Goal: Task Accomplishment & Management: Use online tool/utility

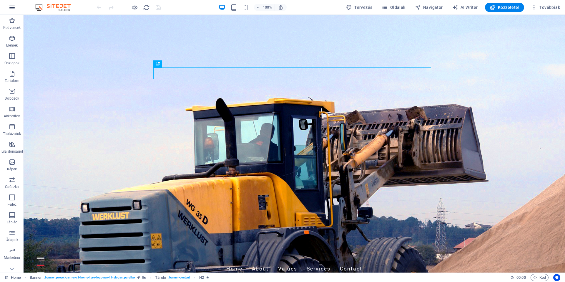
click at [11, 8] on icon "button" at bounding box center [12, 7] width 7 height 7
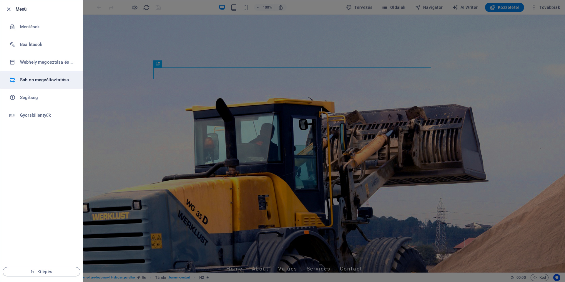
click at [31, 79] on h6 "Sablon megváltoztatása" at bounding box center [47, 79] width 54 height 7
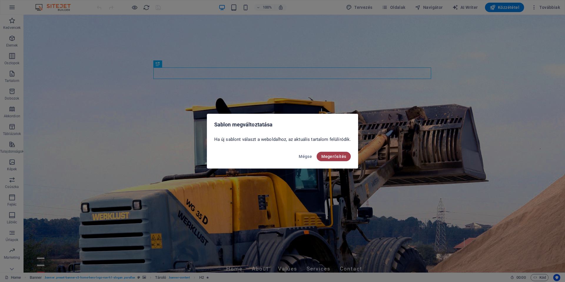
click at [332, 157] on span "Megerősítés" at bounding box center [333, 156] width 25 height 5
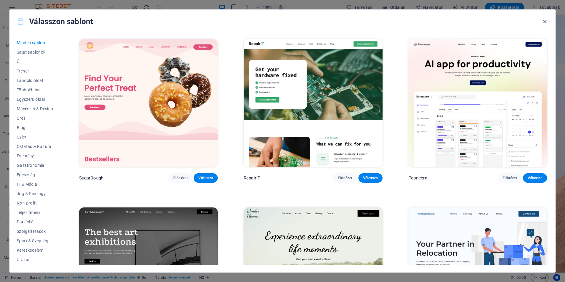
click at [545, 22] on icon "button" at bounding box center [544, 21] width 7 height 7
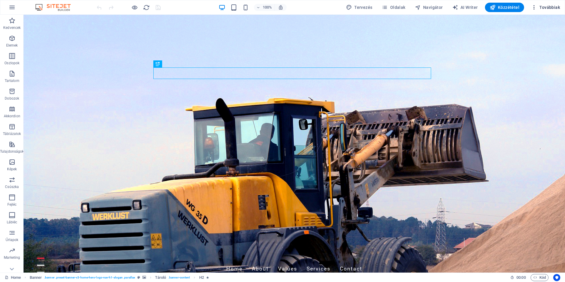
click at [537, 7] on icon "button" at bounding box center [534, 7] width 6 height 6
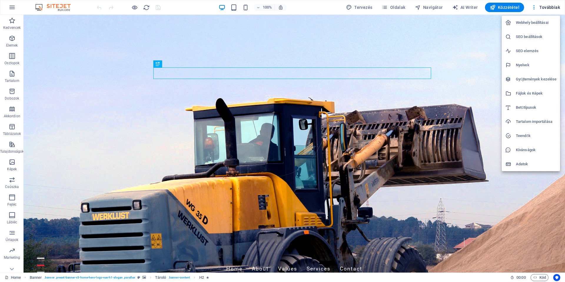
click at [11, 7] on div at bounding box center [282, 141] width 565 height 282
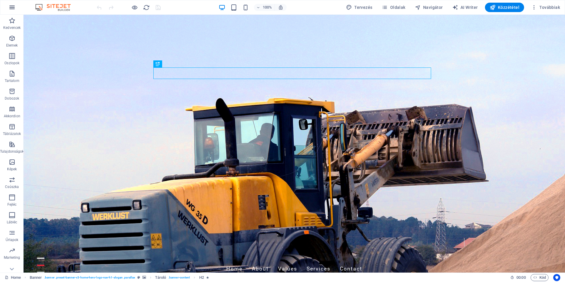
click at [13, 7] on icon "button" at bounding box center [12, 7] width 7 height 7
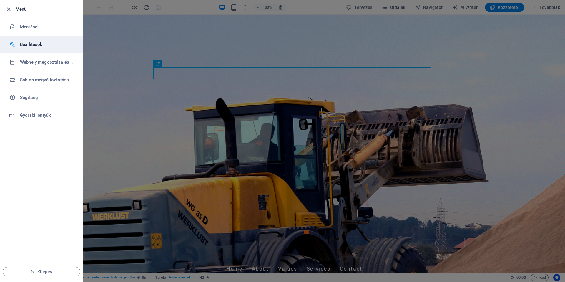
click at [34, 46] on h6 "Beállítások" at bounding box center [47, 44] width 54 height 7
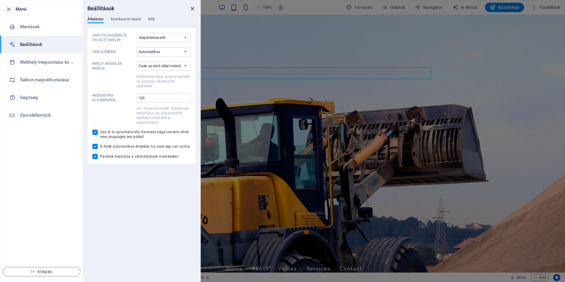
click at [191, 8] on icon "close" at bounding box center [192, 8] width 7 height 7
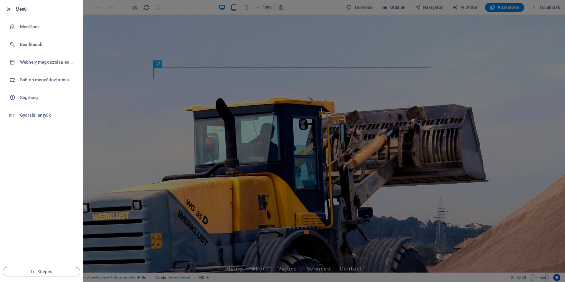
click at [8, 10] on icon "button" at bounding box center [8, 9] width 7 height 7
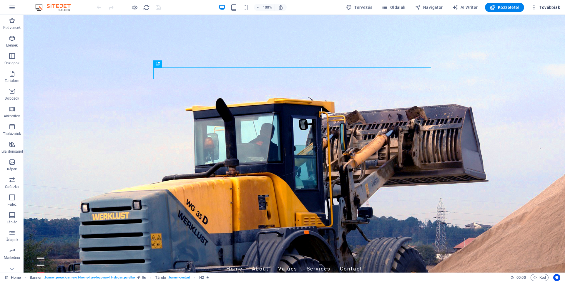
click at [542, 8] on span "Továbbiak" at bounding box center [545, 7] width 29 height 6
click at [59, 7] on img at bounding box center [56, 7] width 44 height 7
click at [12, 22] on icon at bounding box center [12, 18] width 8 height 8
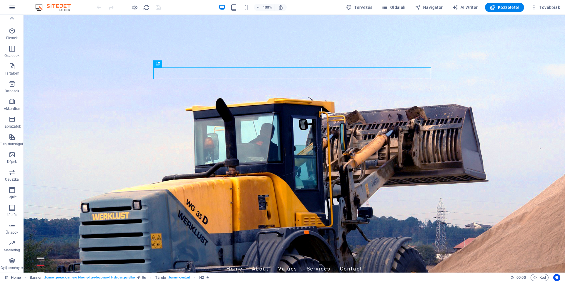
click at [9, 9] on icon "button" at bounding box center [12, 7] width 7 height 7
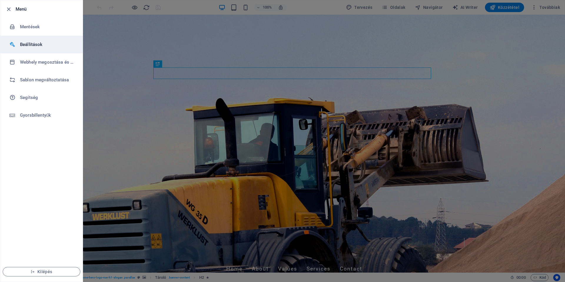
click at [29, 44] on h6 "Beállítások" at bounding box center [47, 44] width 54 height 7
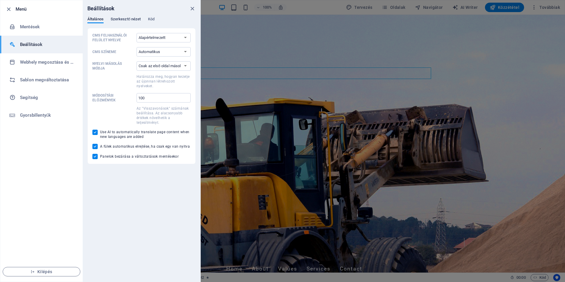
click at [127, 19] on span "Szerkesztő nézet" at bounding box center [126, 20] width 30 height 8
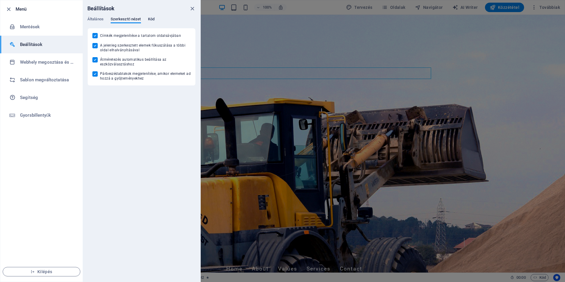
click at [151, 19] on span "Kód" at bounding box center [151, 20] width 6 height 8
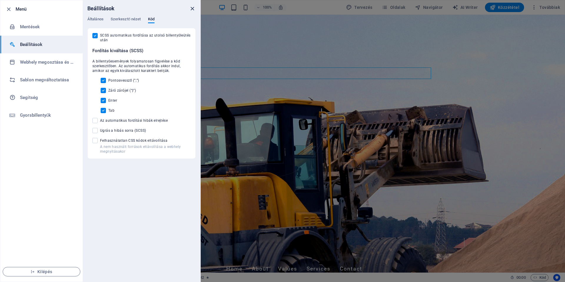
click at [194, 8] on icon "close" at bounding box center [192, 8] width 7 height 7
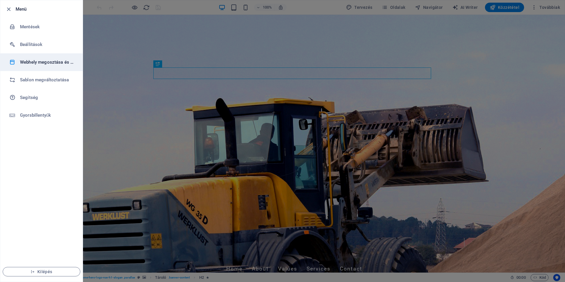
click at [31, 62] on h6 "Webhely megosztása és másolása" at bounding box center [47, 62] width 54 height 7
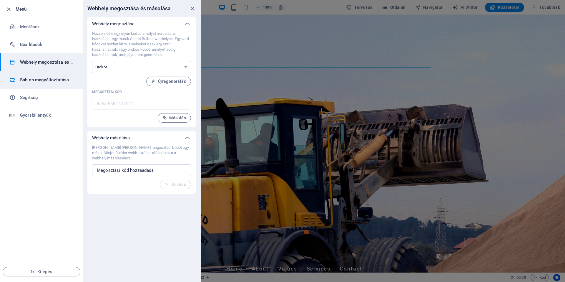
click at [29, 80] on h6 "Sablon megváltoztatása" at bounding box center [47, 79] width 54 height 7
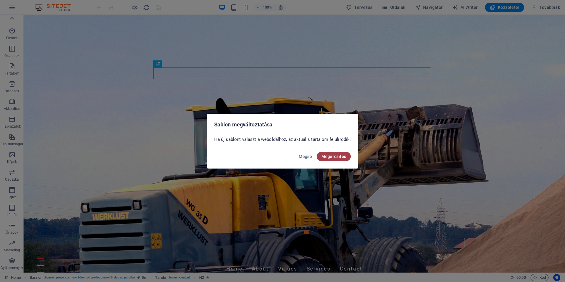
click at [327, 155] on span "Megerősítés" at bounding box center [333, 156] width 25 height 5
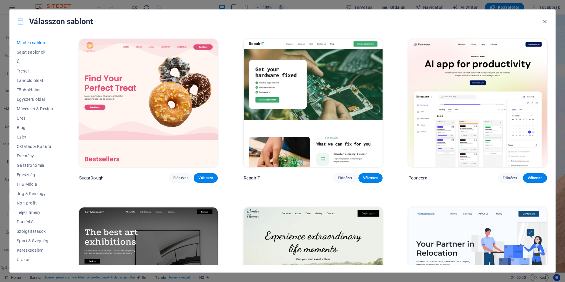
click at [20, 61] on span "Új" at bounding box center [35, 61] width 36 height 5
click at [25, 42] on span "Minden sablon" at bounding box center [35, 42] width 36 height 5
click at [22, 53] on span "Saját sablonok" at bounding box center [35, 52] width 36 height 5
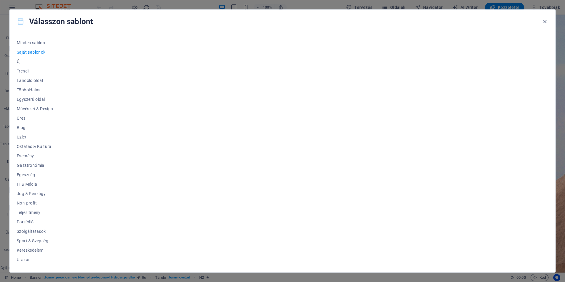
click at [18, 62] on span "Új" at bounding box center [35, 61] width 36 height 5
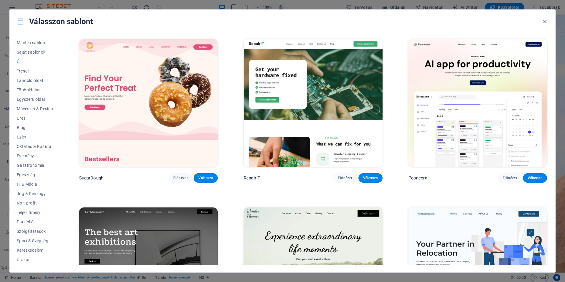
click at [23, 70] on span "Trendi" at bounding box center [35, 71] width 36 height 5
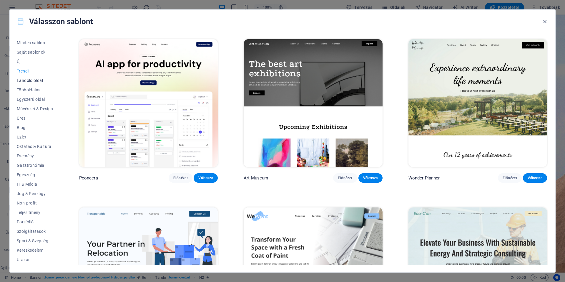
click at [29, 80] on span "Landoló oldal" at bounding box center [35, 80] width 36 height 5
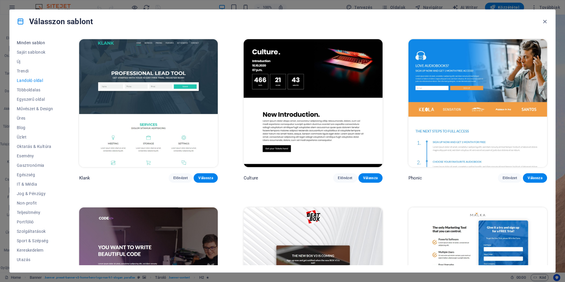
click at [26, 43] on span "Minden sablon" at bounding box center [35, 42] width 36 height 5
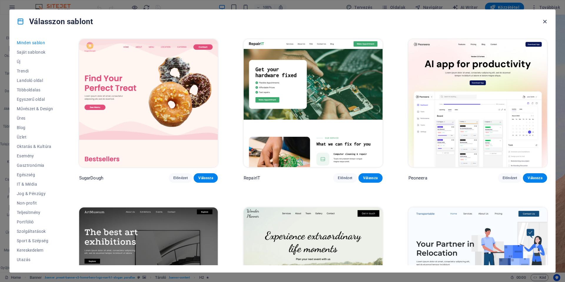
click at [545, 21] on icon "button" at bounding box center [544, 21] width 7 height 7
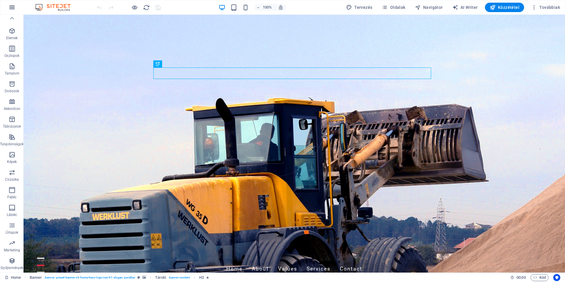
click at [11, 8] on icon "button" at bounding box center [12, 7] width 7 height 7
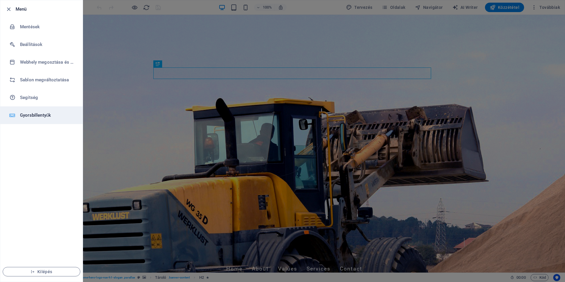
click at [38, 115] on h6 "Gyorsbillentyűk" at bounding box center [47, 114] width 54 height 7
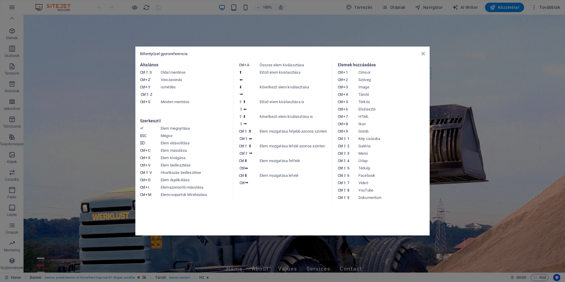
drag, startPoint x: 529, startPoint y: 66, endPoint x: 468, endPoint y: 49, distance: 63.4
click at [529, 66] on aside "Billentyűzet gyorsreferencia Általános Ctrl ⇧ S Oldal mentése Ctrl Z Visszavoná…" at bounding box center [282, 141] width 565 height 282
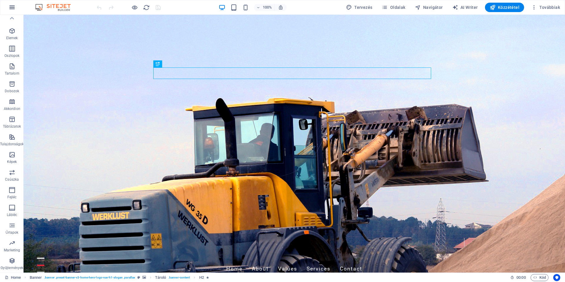
click at [10, 6] on icon "button" at bounding box center [12, 7] width 7 height 7
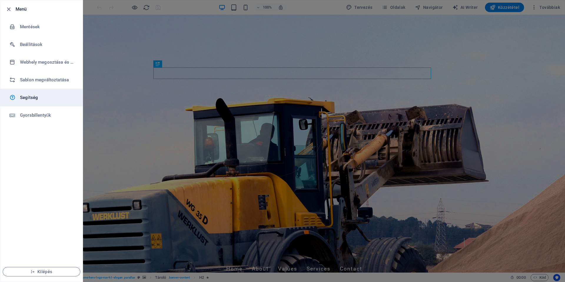
click at [31, 100] on h6 "Segítség" at bounding box center [47, 97] width 54 height 7
click at [9, 10] on icon "button" at bounding box center [8, 9] width 7 height 7
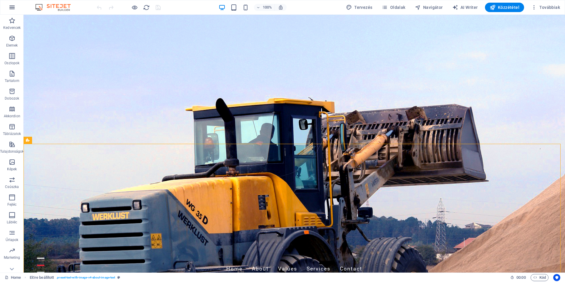
click at [12, 8] on icon "button" at bounding box center [12, 7] width 7 height 7
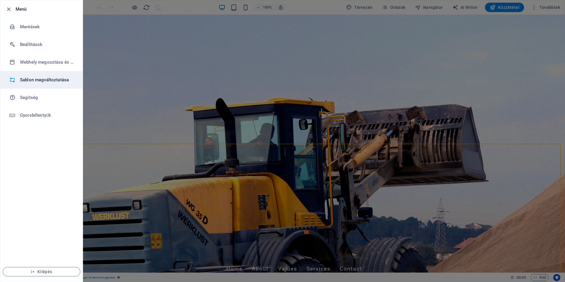
click at [31, 80] on h6 "Sablon megváltoztatása" at bounding box center [47, 79] width 54 height 7
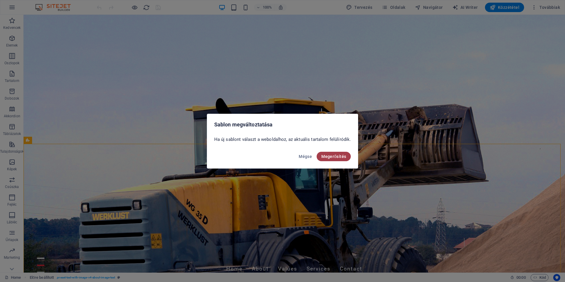
click at [334, 159] on button "Megerősítés" at bounding box center [334, 156] width 34 height 9
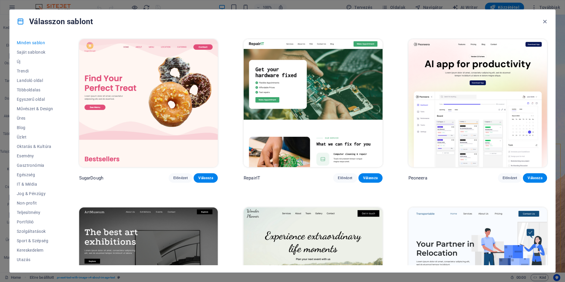
click at [332, 76] on img at bounding box center [313, 103] width 139 height 128
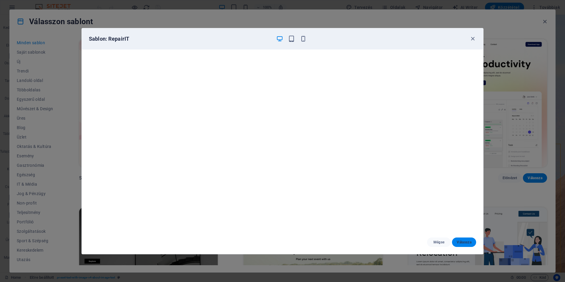
click at [463, 241] on span "Válassza" at bounding box center [464, 241] width 15 height 5
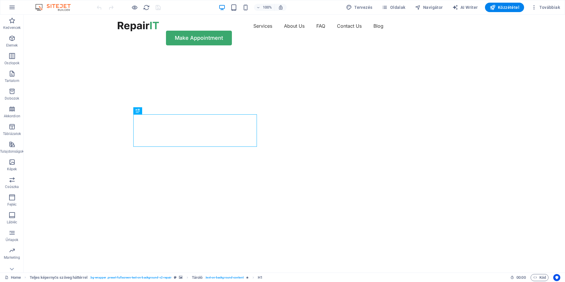
click at [502, 52] on img "1/2" at bounding box center [292, 52] width 537 height 0
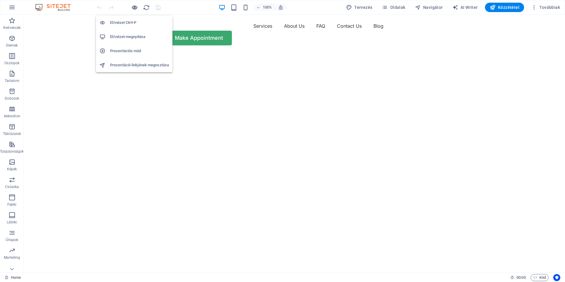
click at [133, 6] on icon "button" at bounding box center [134, 7] width 7 height 7
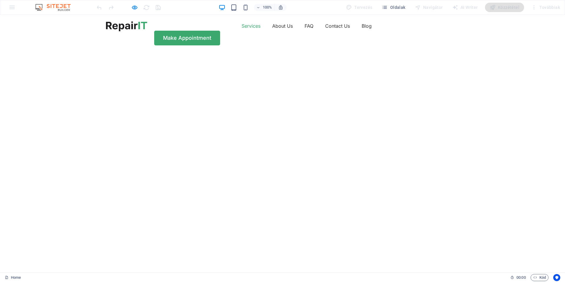
click at [242, 28] on link "Services" at bounding box center [251, 25] width 19 height 9
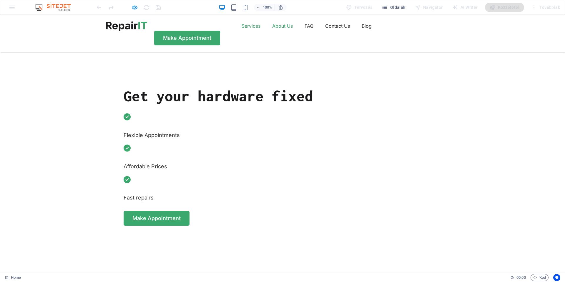
click at [272, 30] on link "About Us" at bounding box center [282, 25] width 21 height 9
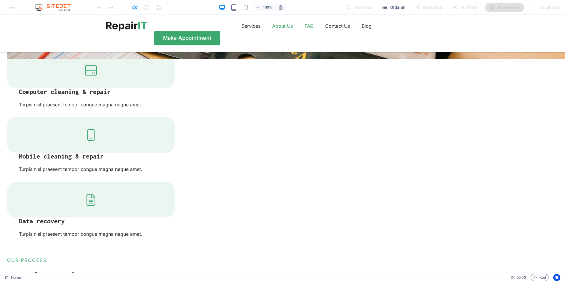
click at [304, 29] on link "FAQ" at bounding box center [308, 25] width 9 height 9
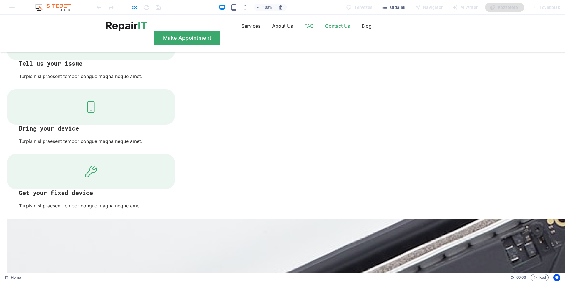
click at [325, 29] on link "Contact Us" at bounding box center [337, 25] width 25 height 9
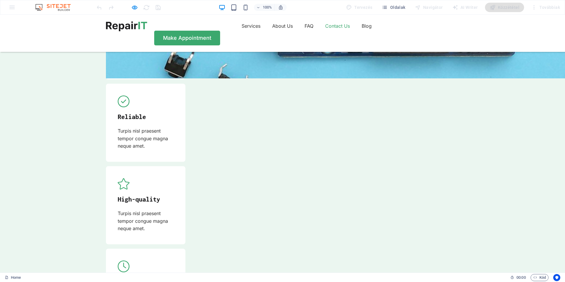
scroll to position [1769, 0]
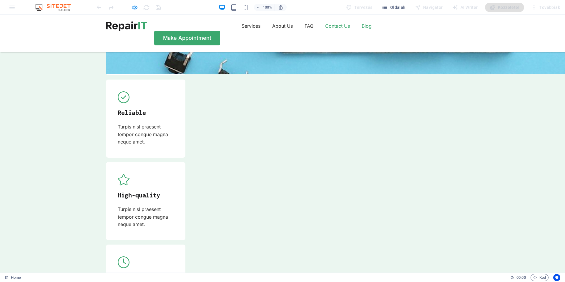
click at [362, 29] on link "Blog" at bounding box center [367, 25] width 10 height 9
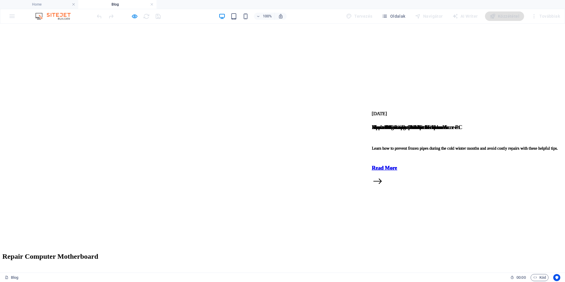
scroll to position [0, 0]
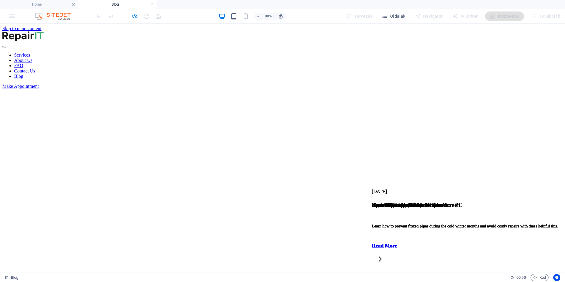
click at [434, 84] on div "Make Appointment" at bounding box center [282, 86] width 560 height 5
click at [119, 39] on div at bounding box center [282, 36] width 560 height 11
click at [152, 3] on link at bounding box center [152, 5] width 4 height 6
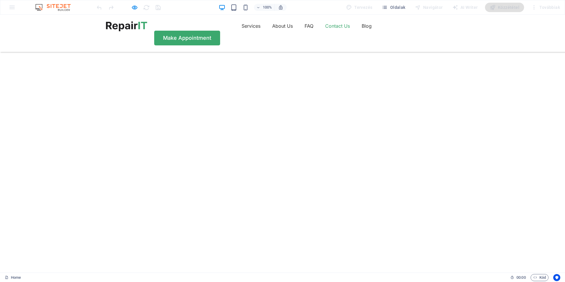
scroll to position [1769, 0]
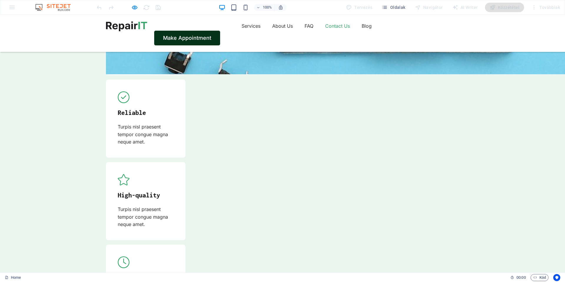
click at [220, 31] on link "Make Appointment" at bounding box center [187, 38] width 66 height 15
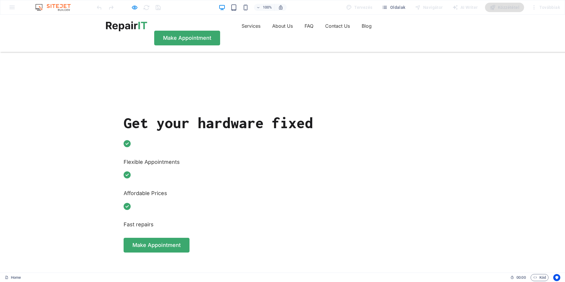
scroll to position [0, 0]
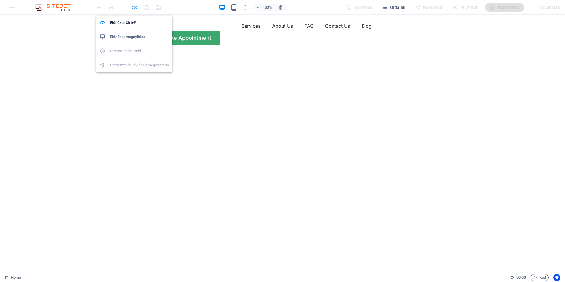
click at [136, 6] on icon "button" at bounding box center [134, 7] width 7 height 7
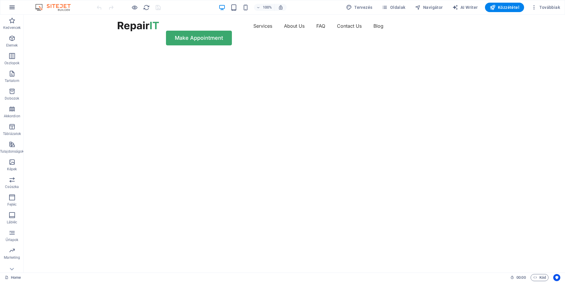
click at [12, 5] on icon "button" at bounding box center [12, 7] width 7 height 7
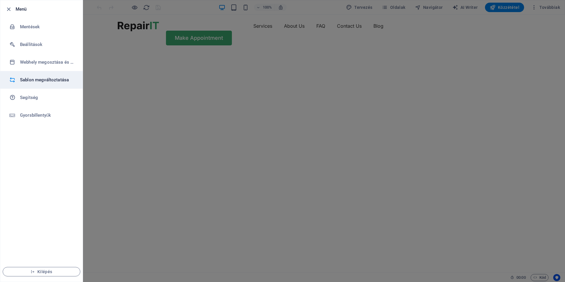
click at [31, 84] on li "Sablon megváltoztatása" at bounding box center [41, 80] width 82 height 18
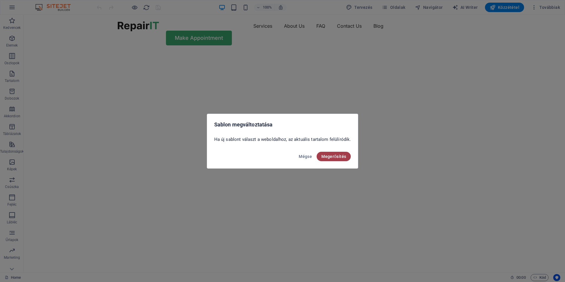
click at [340, 156] on span "Megerősítés" at bounding box center [333, 156] width 25 height 5
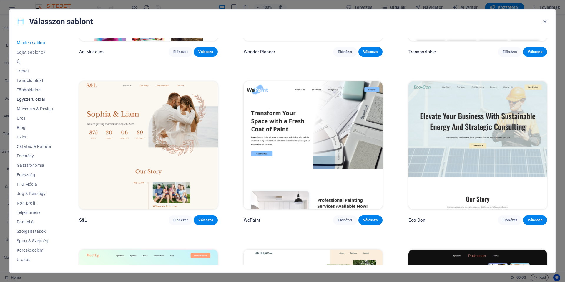
click at [27, 100] on span "Egyszerű oldal" at bounding box center [35, 99] width 36 height 5
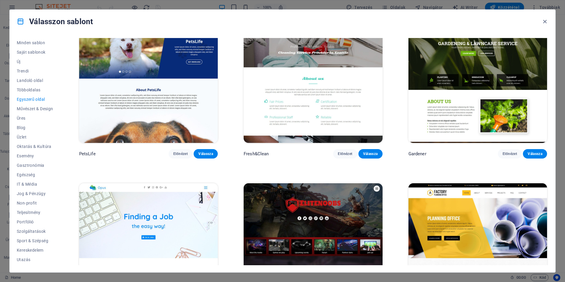
scroll to position [2716, 0]
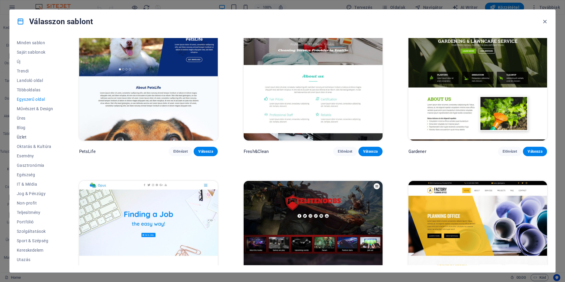
click at [23, 136] on span "Üzlet" at bounding box center [35, 136] width 36 height 5
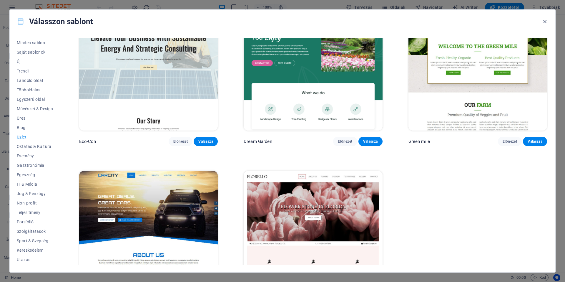
scroll to position [0, 0]
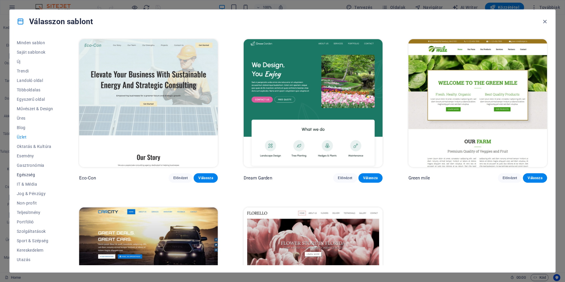
click at [32, 175] on span "Egészség" at bounding box center [35, 174] width 36 height 5
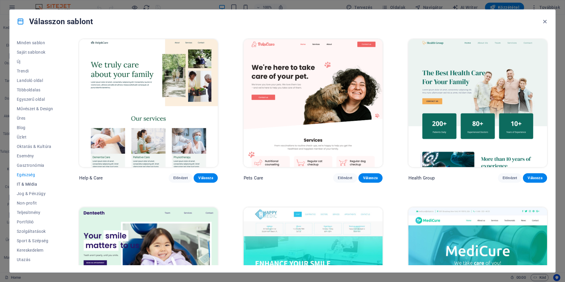
click at [32, 184] on span "IT & Média" at bounding box center [35, 184] width 36 height 5
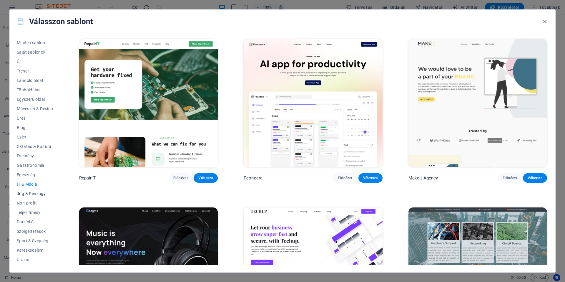
scroll to position [9, 0]
click at [29, 204] on span "Teljesítmény" at bounding box center [35, 203] width 36 height 5
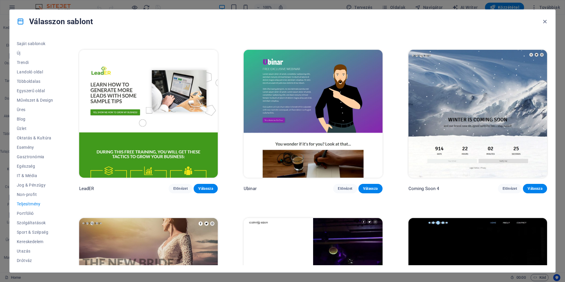
scroll to position [753, 0]
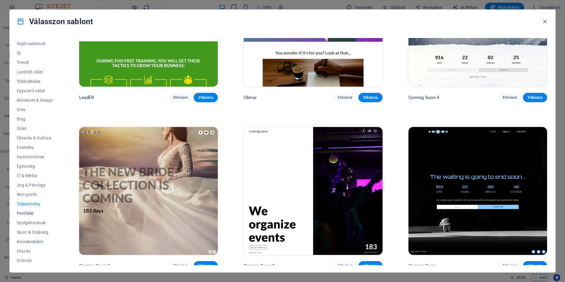
click at [29, 211] on span "Portfólió" at bounding box center [35, 213] width 36 height 5
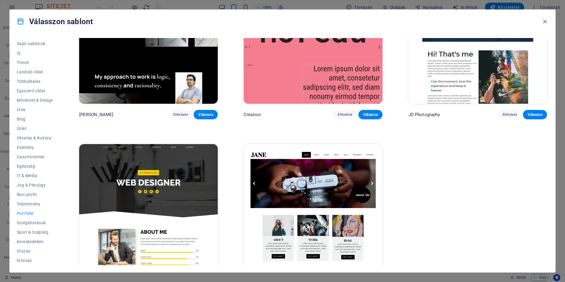
scroll to position [251, 0]
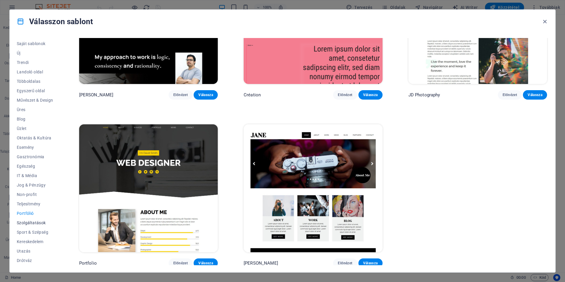
click at [31, 222] on span "Szolgáltatások" at bounding box center [35, 222] width 36 height 5
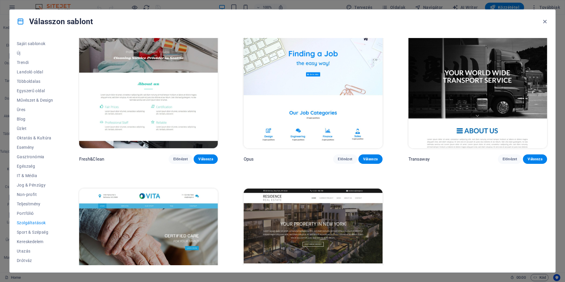
scroll to position [920, 0]
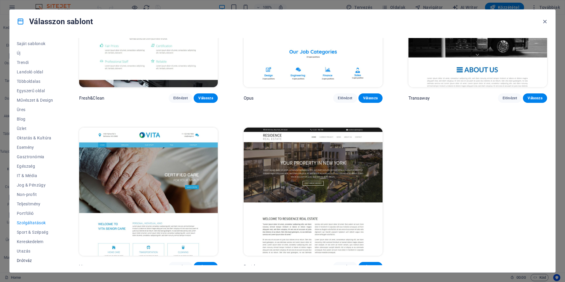
click at [27, 260] on span "Drótváz" at bounding box center [35, 260] width 36 height 5
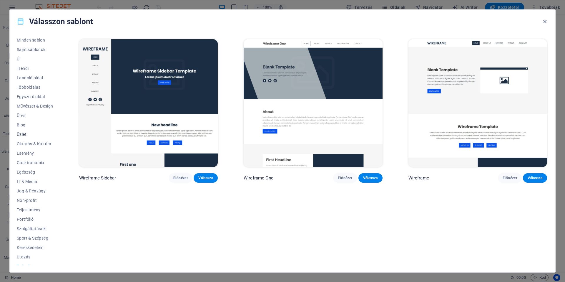
scroll to position [0, 0]
click at [37, 44] on span "Minden sablon" at bounding box center [35, 42] width 36 height 5
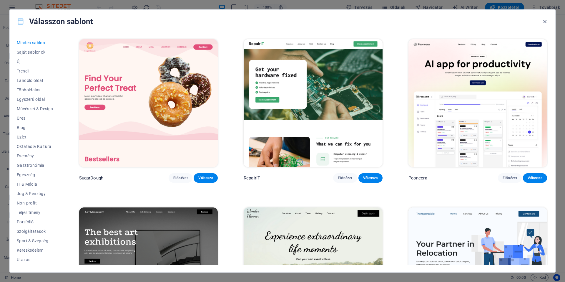
click at [340, 135] on img at bounding box center [313, 103] width 139 height 128
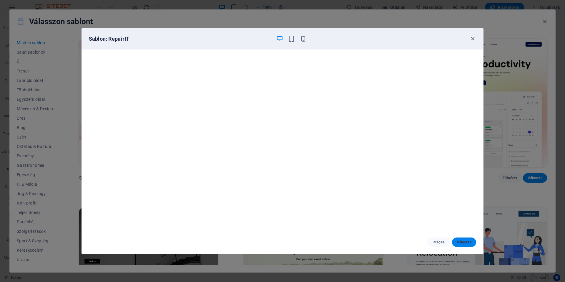
click at [467, 241] on span "Válassza" at bounding box center [464, 241] width 15 height 5
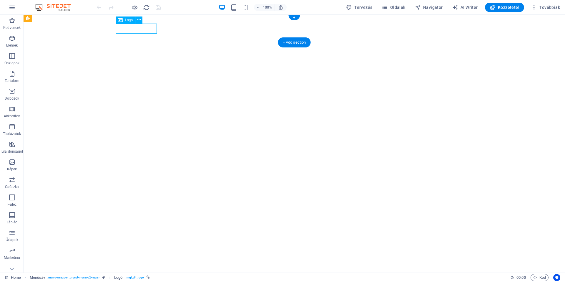
select select "px"
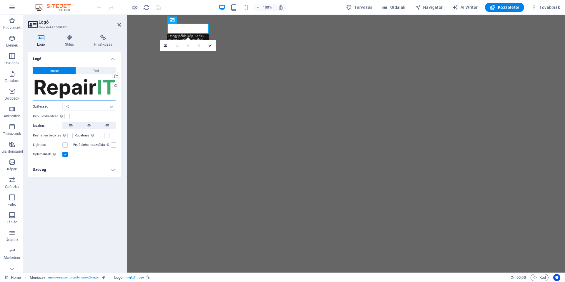
click at [88, 87] on div "Húzza ide a fájlokat, kattintson a fájlok kiválasztásához, vagy válasszon fájlo…" at bounding box center [74, 89] width 83 height 24
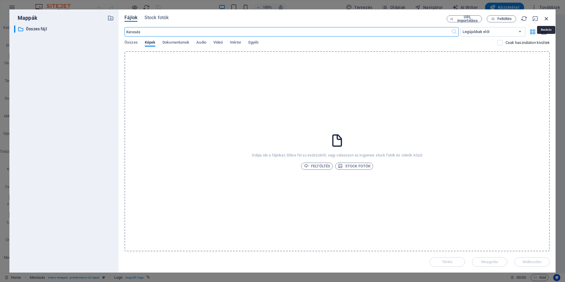
click at [547, 18] on icon "button" at bounding box center [546, 18] width 6 height 6
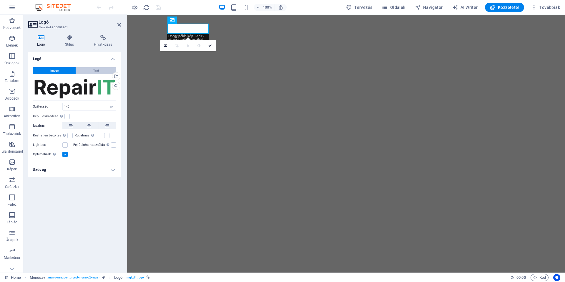
click at [95, 70] on span "Text" at bounding box center [96, 70] width 6 height 7
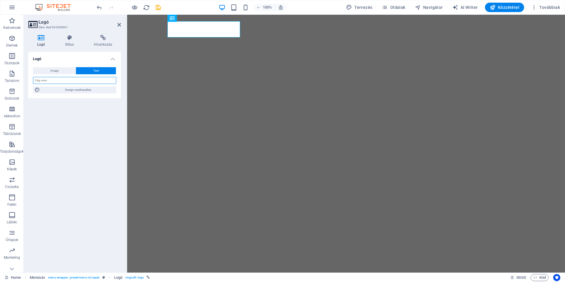
click at [82, 81] on input "text" at bounding box center [74, 80] width 83 height 7
click at [56, 154] on div "Logó Image Text Húzza ide a fájlokat, kattintson a fájlok kiválasztásához, vagy…" at bounding box center [74, 160] width 93 height 216
click at [79, 90] on span "Design szerkesztése" at bounding box center [78, 89] width 73 height 7
select select "px"
select select "400"
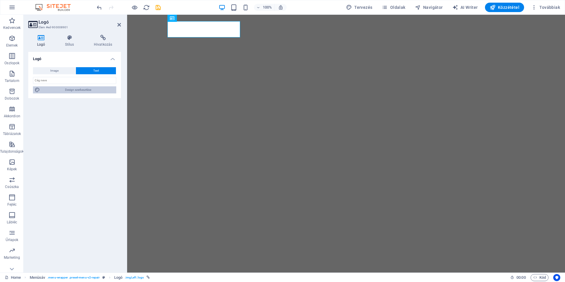
select select "px"
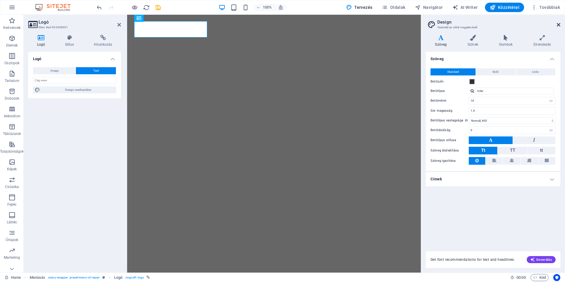
click at [558, 25] on icon at bounding box center [559, 24] width 4 height 5
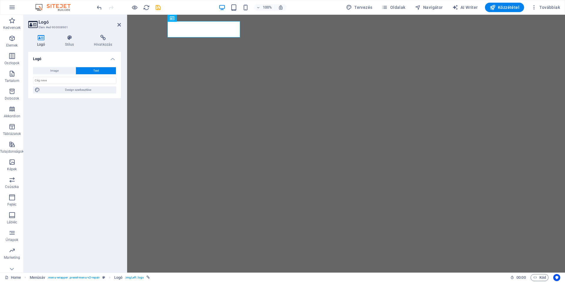
click at [121, 24] on aside "Logó Elem #ed-900008901 Logó Stílus Hivatkozás Logó Image Text Húzza ide a fájl…" at bounding box center [76, 143] width 104 height 257
click at [119, 28] on header "Logó Elem #ed-900008901" at bounding box center [74, 22] width 93 height 15
click at [119, 26] on icon at bounding box center [119, 24] width 4 height 5
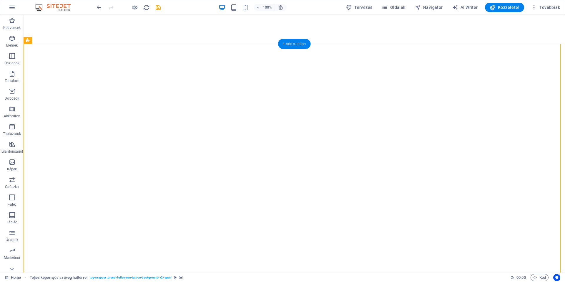
click at [299, 45] on div "+ Add section" at bounding box center [294, 44] width 33 height 10
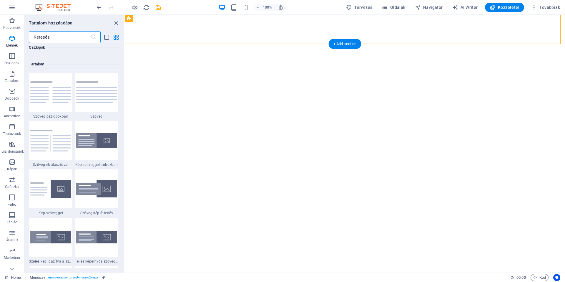
scroll to position [1029, 0]
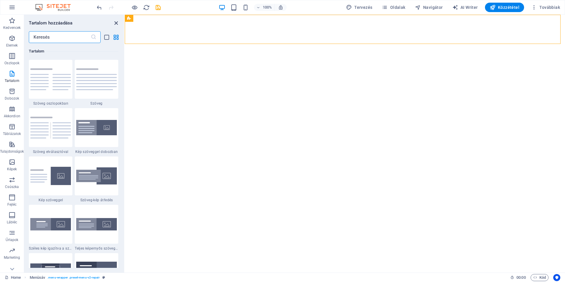
click at [114, 23] on icon "close panel" at bounding box center [116, 23] width 7 height 7
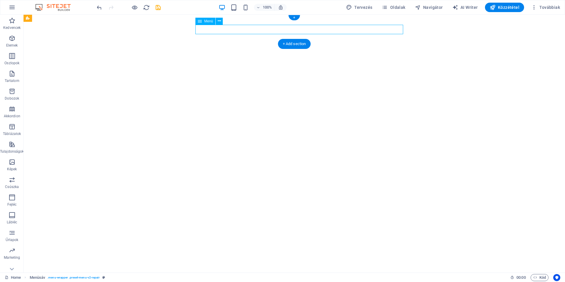
select select "1"
select select
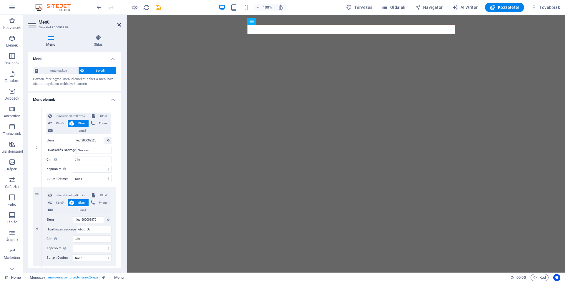
click at [119, 25] on icon at bounding box center [119, 24] width 4 height 5
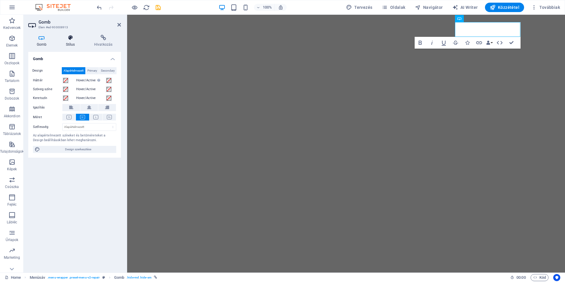
click at [71, 39] on icon at bounding box center [70, 38] width 26 height 6
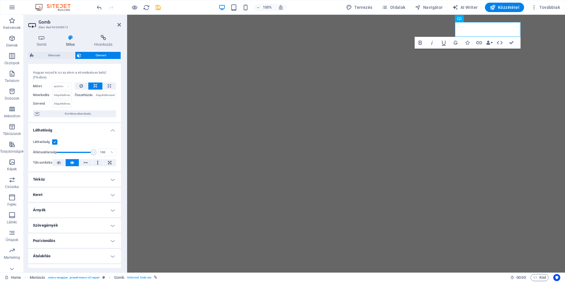
scroll to position [0, 0]
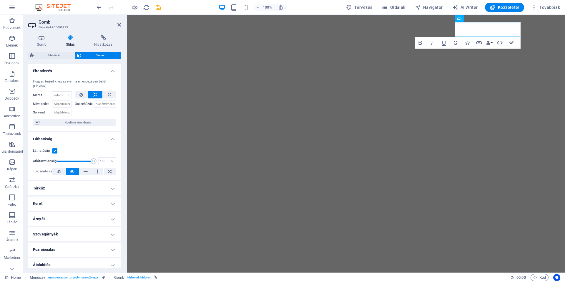
click at [109, 72] on h4 "Elrendezés" at bounding box center [74, 69] width 93 height 11
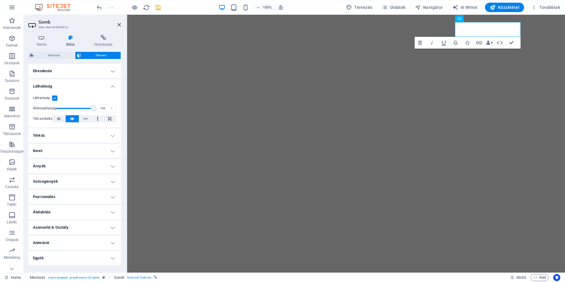
click at [111, 85] on h4 "Láthatóság" at bounding box center [74, 84] width 93 height 11
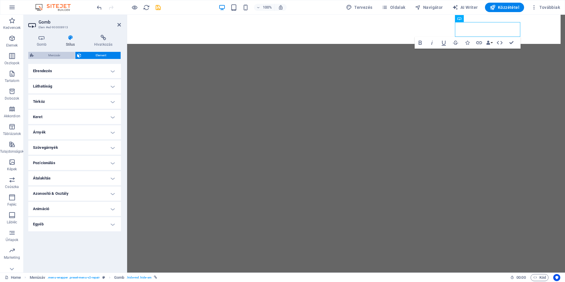
click at [57, 53] on span "Menüsáv" at bounding box center [55, 55] width 38 height 7
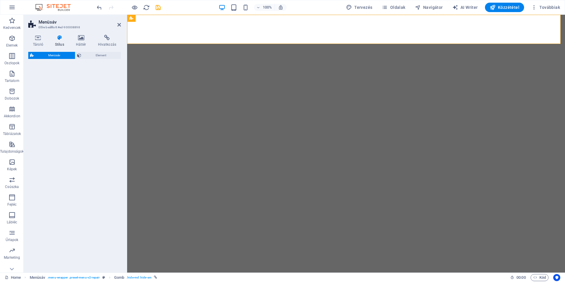
select select "rem"
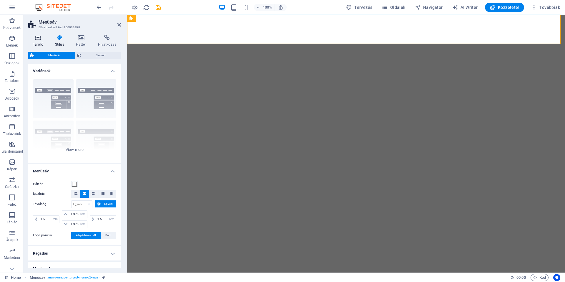
click at [38, 38] on icon at bounding box center [38, 38] width 20 height 6
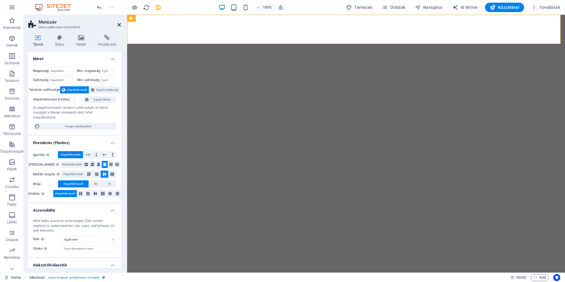
click at [118, 26] on icon at bounding box center [119, 24] width 4 height 5
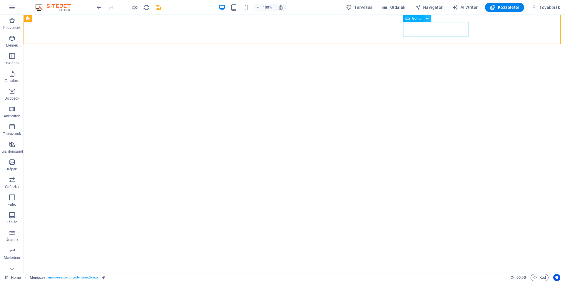
click at [429, 18] on icon at bounding box center [427, 18] width 3 height 6
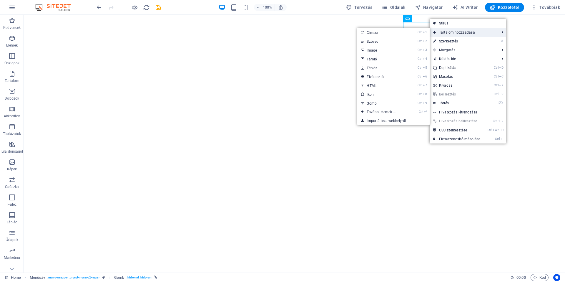
click at [446, 31] on span "Tartalom hozzáadása" at bounding box center [464, 32] width 68 height 9
click at [392, 44] on link "Ctrl 2 Szöveg" at bounding box center [382, 41] width 50 height 9
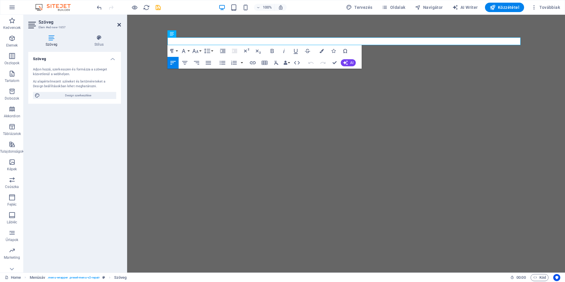
click at [119, 27] on icon at bounding box center [119, 24] width 4 height 5
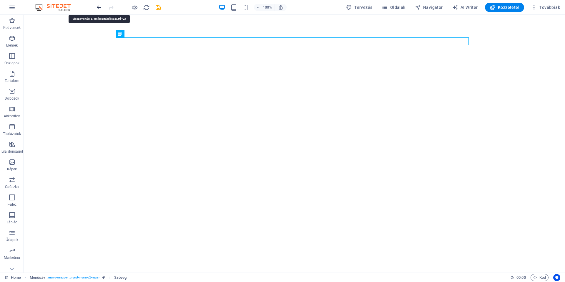
click at [101, 8] on icon "undo" at bounding box center [99, 7] width 7 height 7
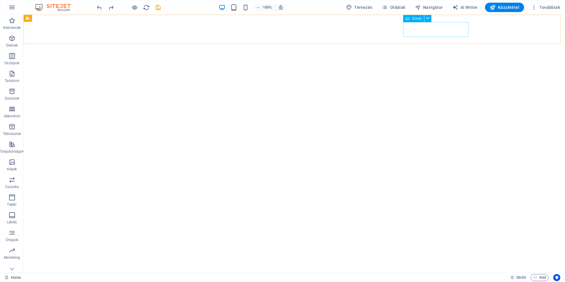
click at [415, 20] on span "Gomb" at bounding box center [417, 19] width 10 height 4
click at [417, 18] on span "Gomb" at bounding box center [417, 19] width 10 height 4
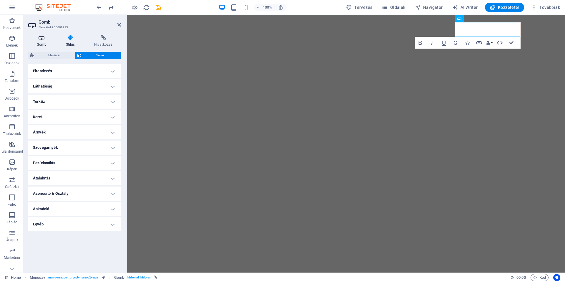
click at [43, 38] on icon at bounding box center [41, 38] width 27 height 6
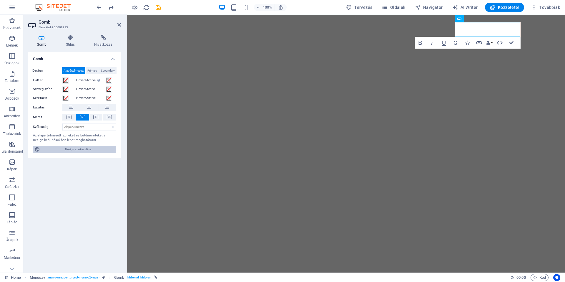
click at [76, 149] on span "Design szerkesztése" at bounding box center [78, 149] width 73 height 7
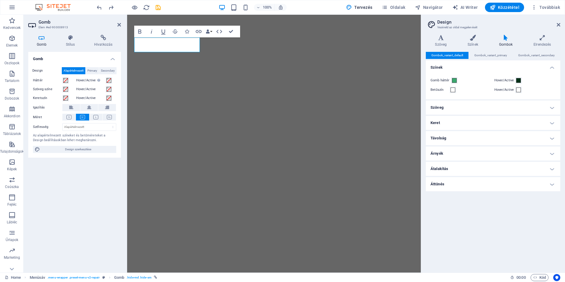
click at [470, 104] on h4 "Szöveg" at bounding box center [493, 107] width 134 height 14
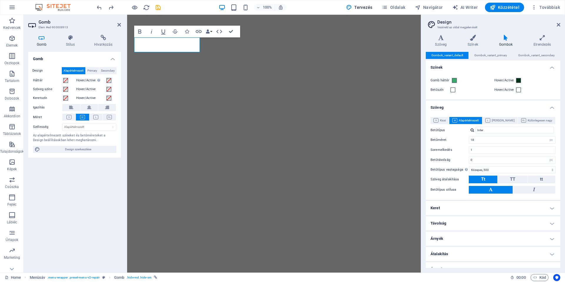
click at [470, 104] on h4 "Szöveg" at bounding box center [493, 105] width 134 height 11
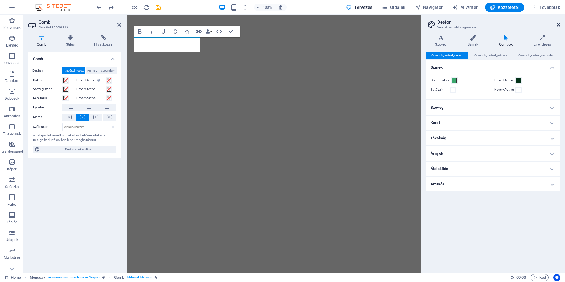
click at [559, 24] on icon at bounding box center [559, 24] width 4 height 5
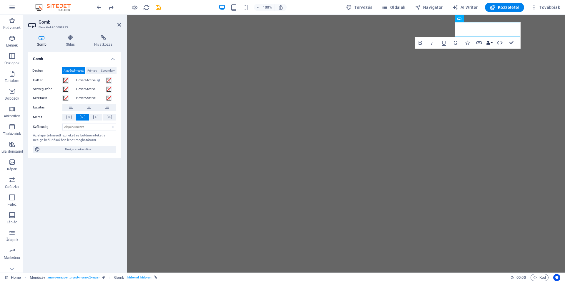
click at [490, 42] on button "Data Bindings" at bounding box center [489, 43] width 8 height 12
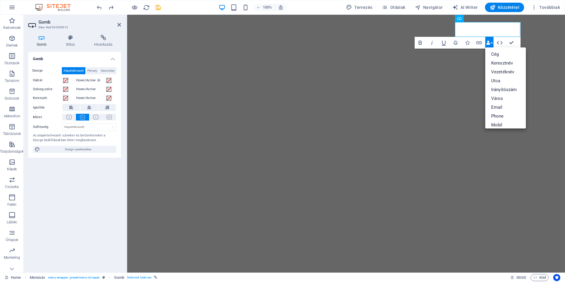
click at [490, 42] on button "Data Bindings" at bounding box center [489, 43] width 8 height 12
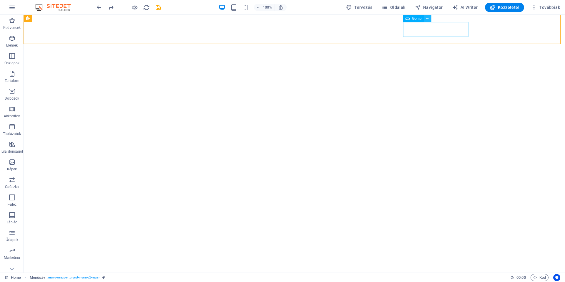
click at [427, 17] on icon at bounding box center [427, 18] width 3 height 6
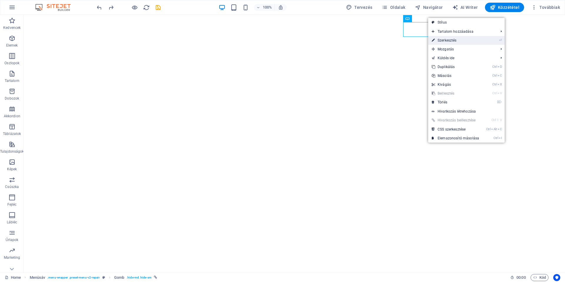
click at [444, 42] on link "⏎ Szerkesztés" at bounding box center [455, 40] width 54 height 9
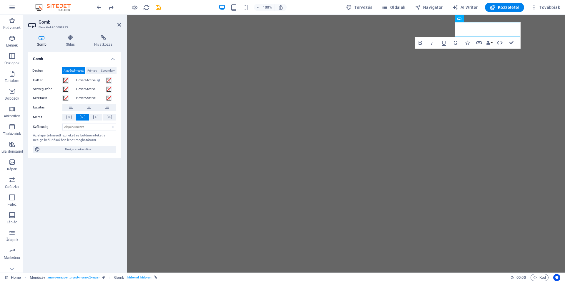
click at [112, 61] on h4 "Gomb" at bounding box center [74, 57] width 93 height 11
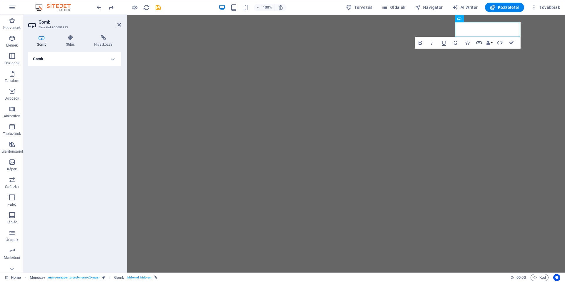
click at [112, 61] on h4 "Gomb" at bounding box center [74, 59] width 93 height 14
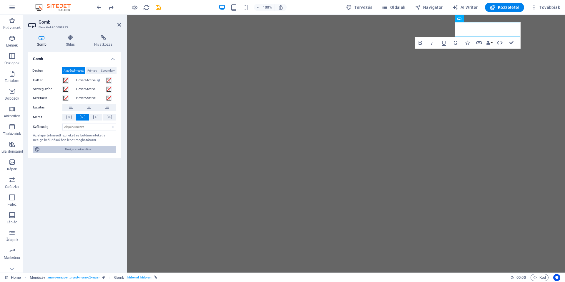
click at [74, 149] on span "Design szerkesztése" at bounding box center [78, 149] width 73 height 7
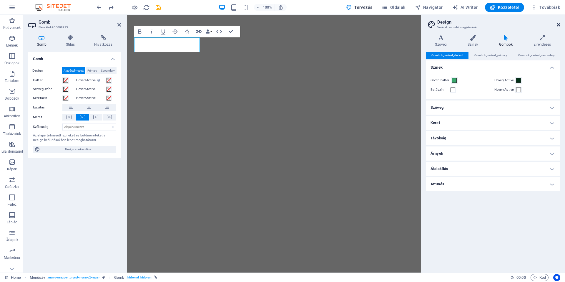
click at [558, 26] on icon at bounding box center [559, 24] width 4 height 5
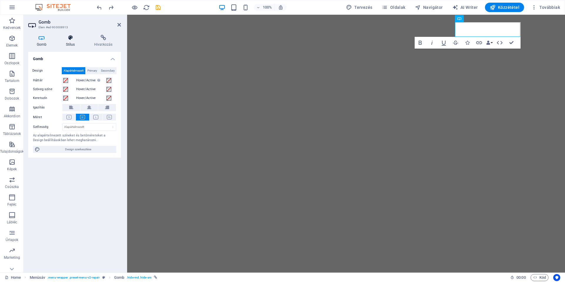
click at [71, 39] on icon at bounding box center [70, 38] width 26 height 6
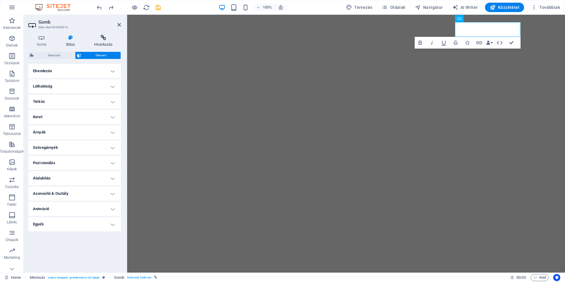
click at [104, 37] on icon at bounding box center [103, 38] width 35 height 6
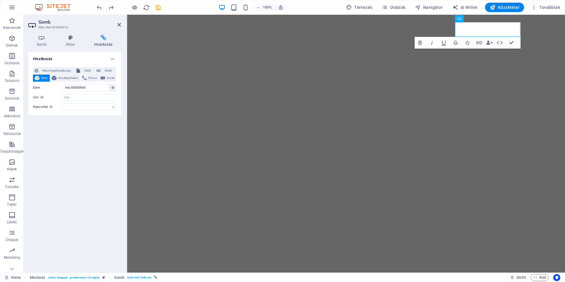
click at [113, 59] on h4 "Hivatkozás" at bounding box center [74, 57] width 93 height 11
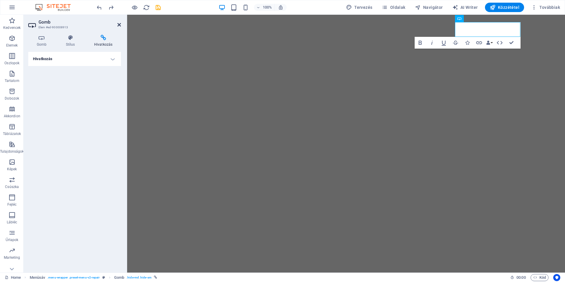
click at [120, 23] on icon at bounding box center [119, 24] width 4 height 5
